Goal: Entertainment & Leisure: Consume media (video, audio)

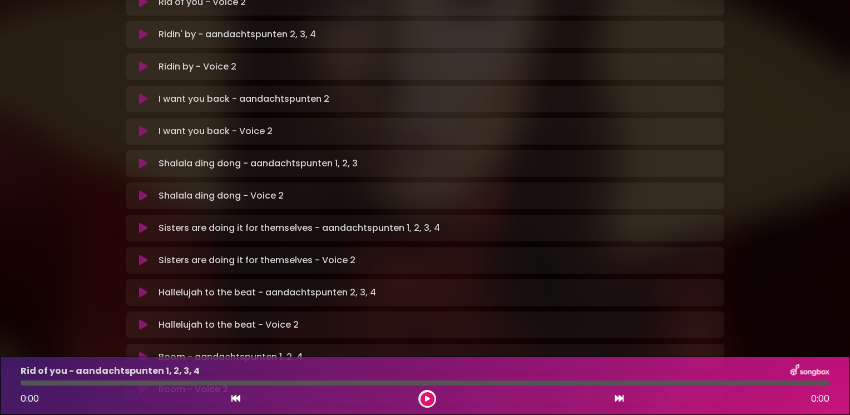
scroll to position [334, 0]
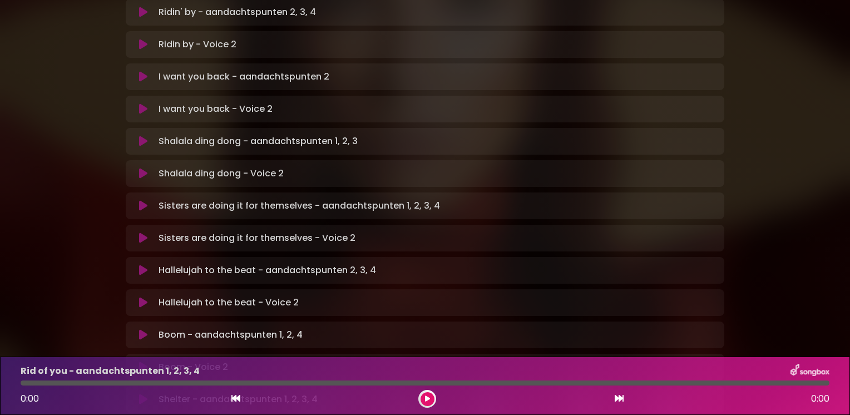
click at [140, 265] on icon at bounding box center [143, 270] width 8 height 11
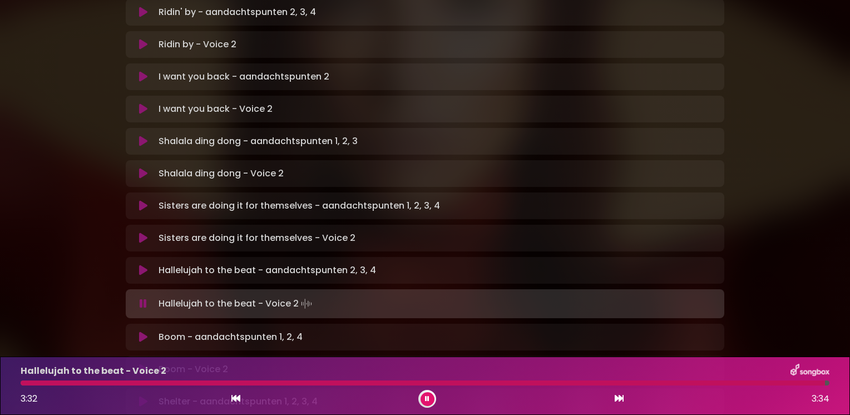
click at [142, 298] on icon at bounding box center [143, 303] width 7 height 11
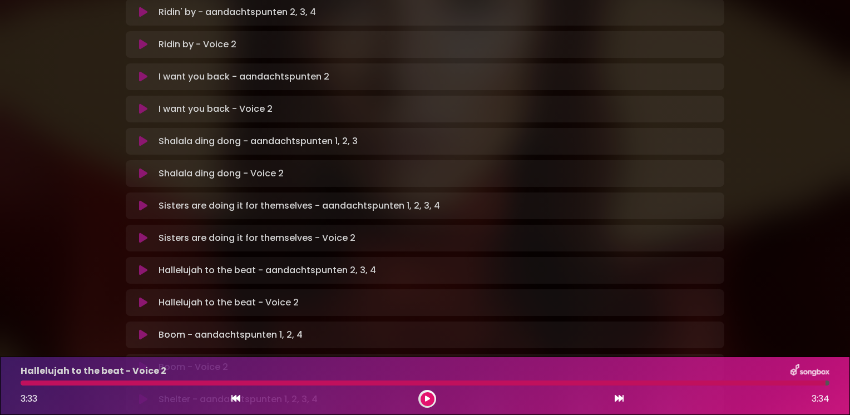
click at [142, 297] on icon at bounding box center [143, 302] width 8 height 11
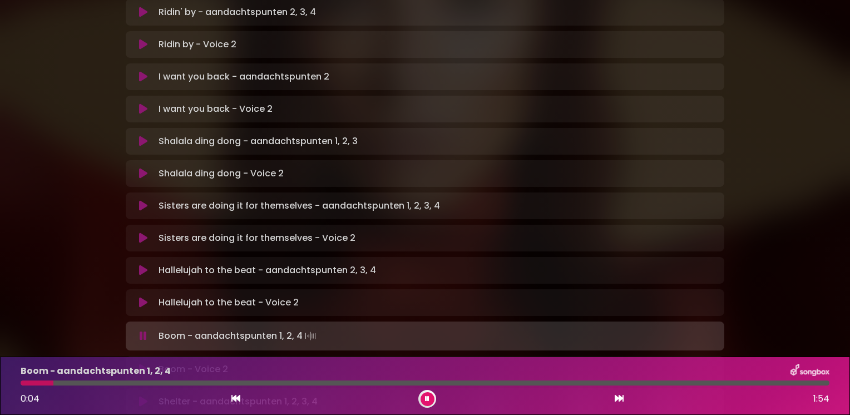
click at [145, 331] on icon at bounding box center [143, 336] width 7 height 11
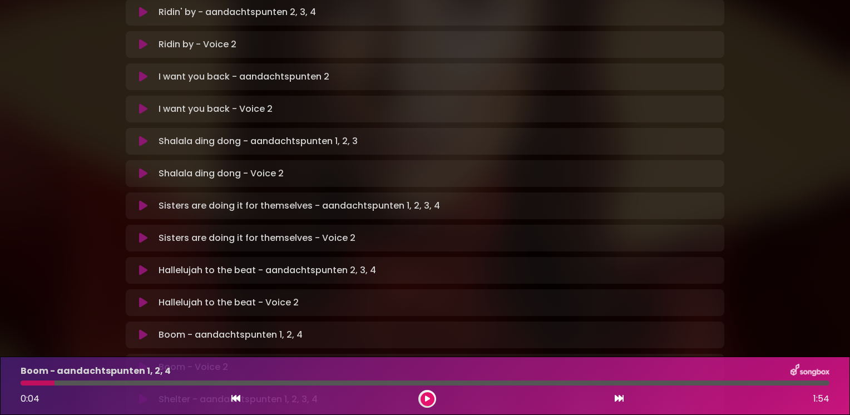
click at [141, 297] on icon at bounding box center [143, 302] width 8 height 11
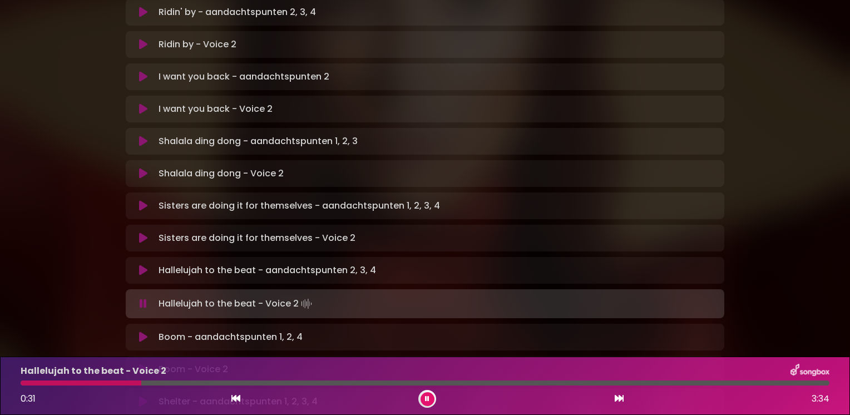
drag, startPoint x: 134, startPoint y: 386, endPoint x: 27, endPoint y: 382, distance: 107.5
click at [27, 382] on div "Hallelujah to the beat - Voice 2 0:31 3:34" at bounding box center [425, 386] width 822 height 44
click at [143, 298] on icon at bounding box center [143, 303] width 7 height 11
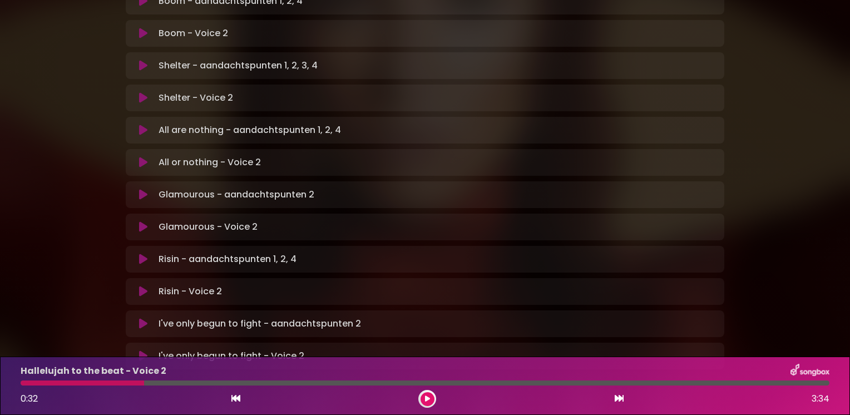
scroll to position [710, 0]
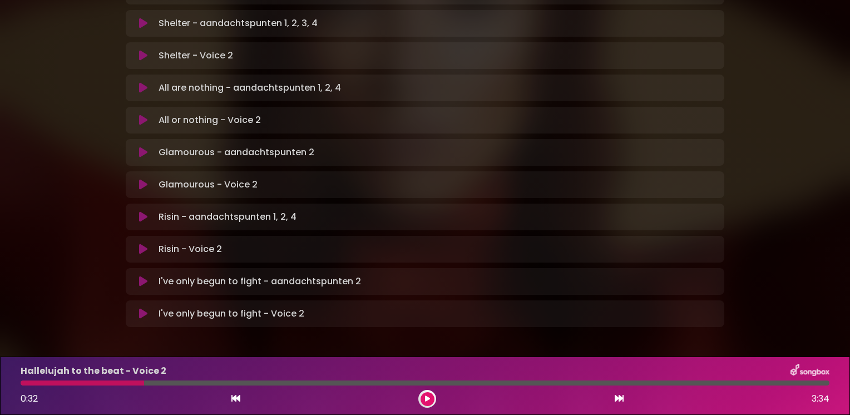
click at [144, 308] on icon at bounding box center [143, 313] width 8 height 11
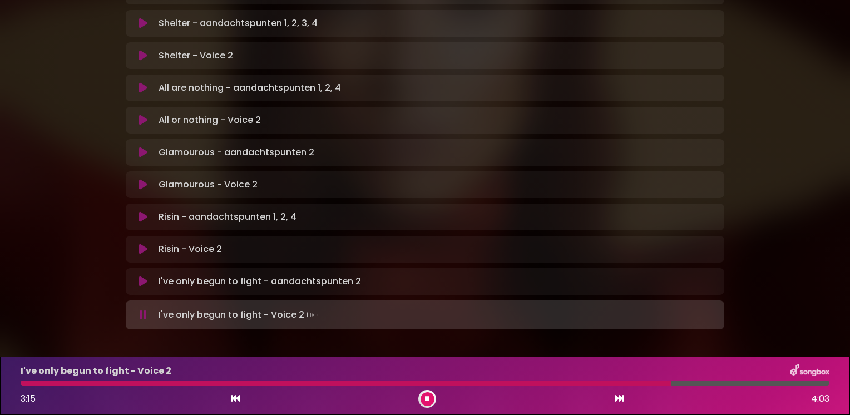
click at [140, 309] on icon at bounding box center [143, 314] width 7 height 11
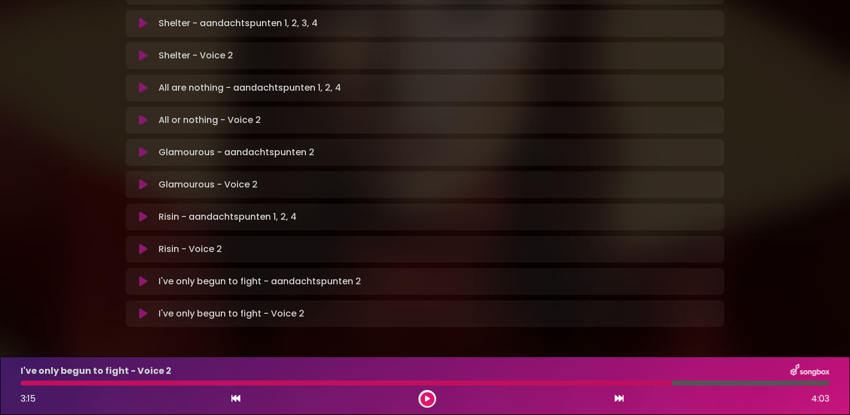
click at [428, 400] on icon at bounding box center [427, 399] width 5 height 7
click at [140, 308] on icon at bounding box center [143, 313] width 8 height 11
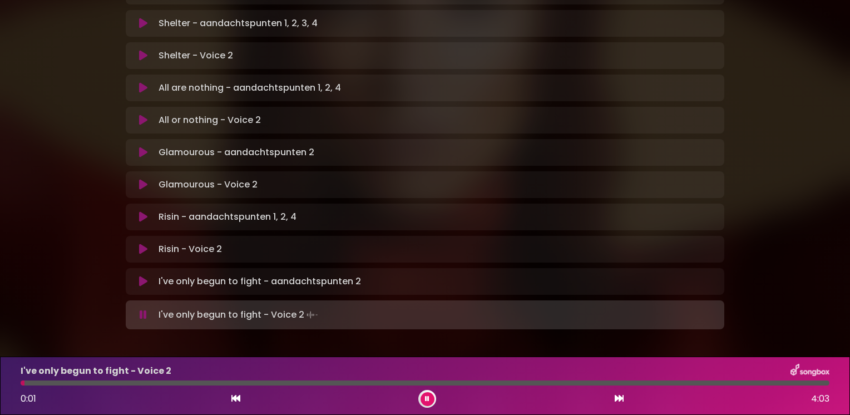
click at [142, 309] on icon at bounding box center [143, 314] width 7 height 11
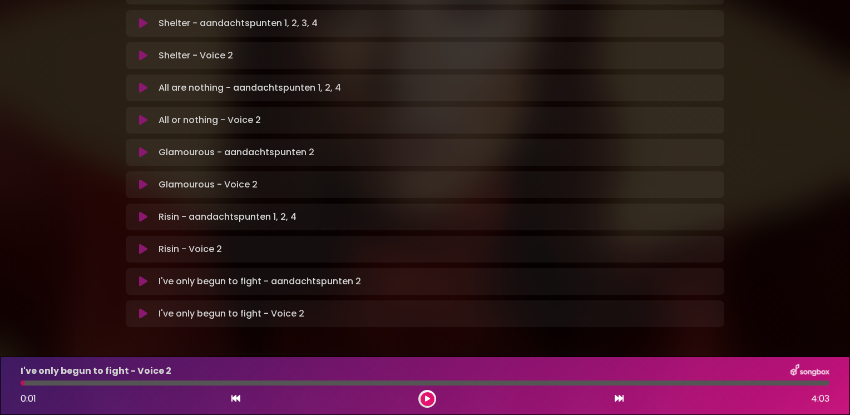
click at [142, 308] on icon at bounding box center [143, 313] width 8 height 11
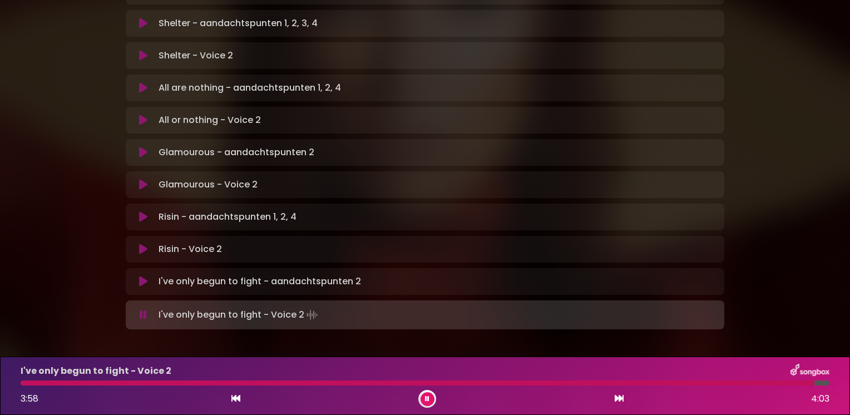
click at [142, 309] on icon at bounding box center [143, 314] width 7 height 11
